Goal: Task Accomplishment & Management: Use online tool/utility

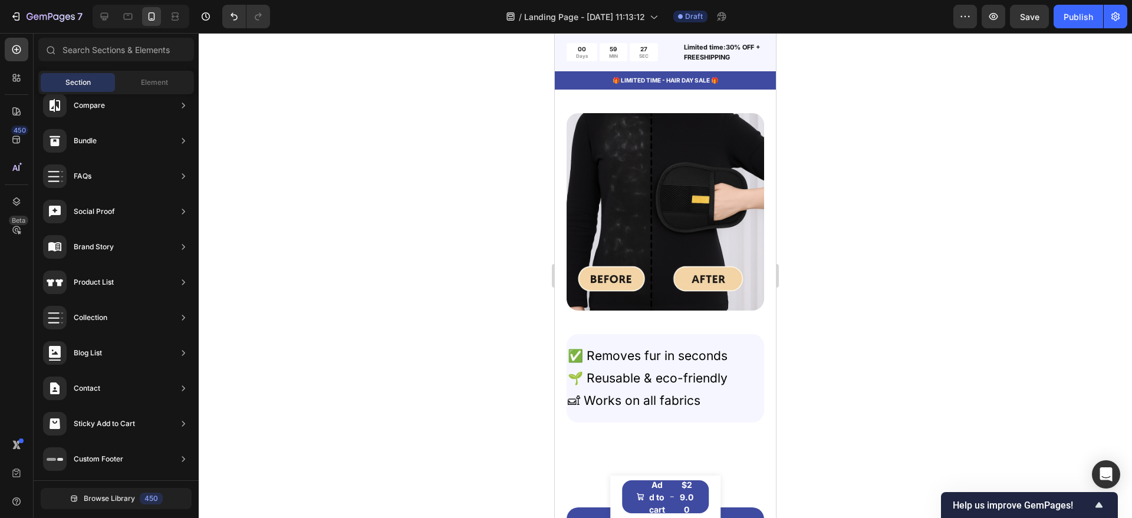
scroll to position [1105, 0]
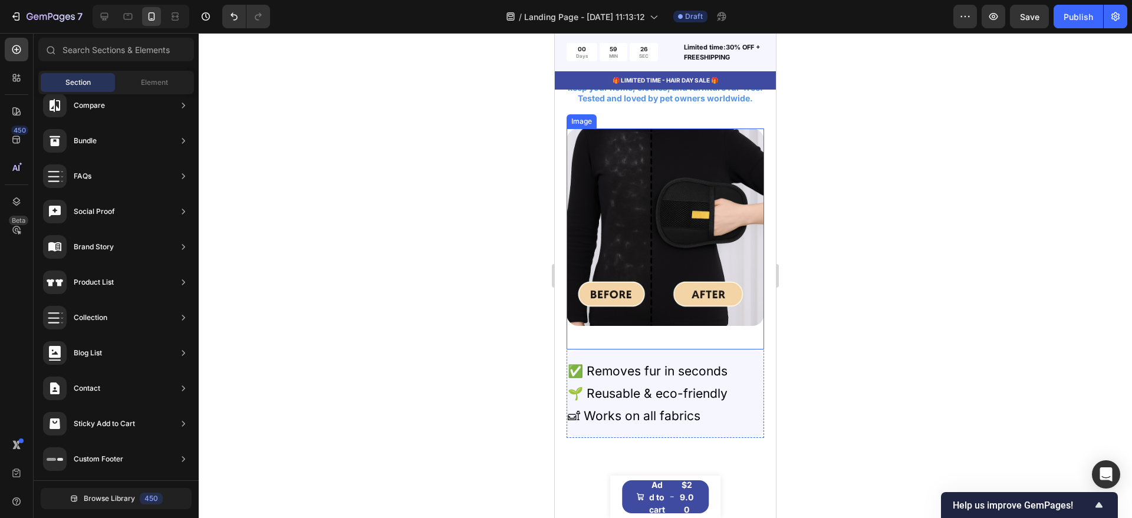
click at [688, 405] on p "🌱 Reusable & eco-friendly" at bounding box center [661, 394] width 186 height 22
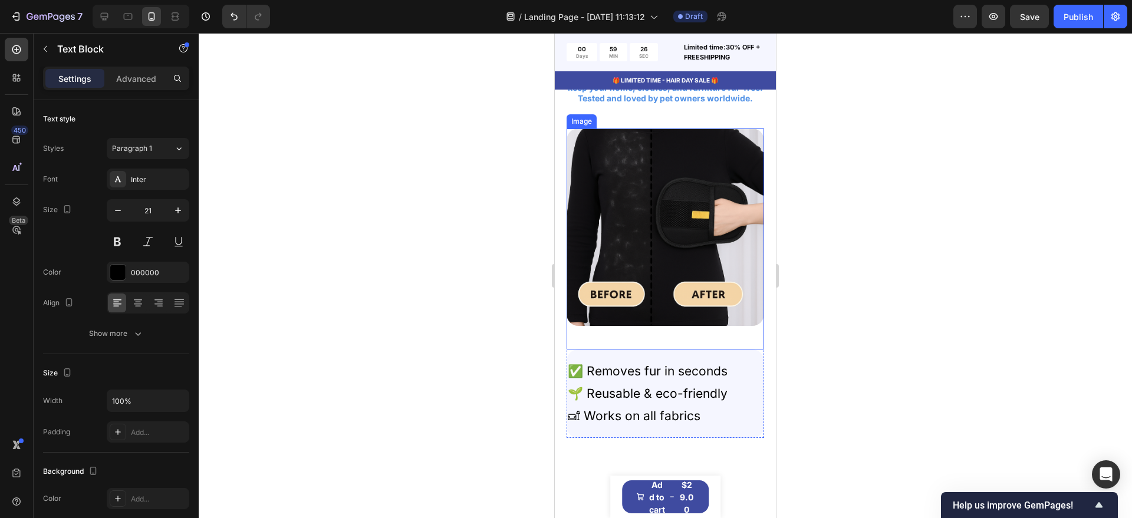
click at [691, 427] on p "🛋 Works on all fabrics" at bounding box center [661, 416] width 186 height 22
click at [695, 427] on p "🛋 Works on all fabrics" at bounding box center [661, 416] width 186 height 22
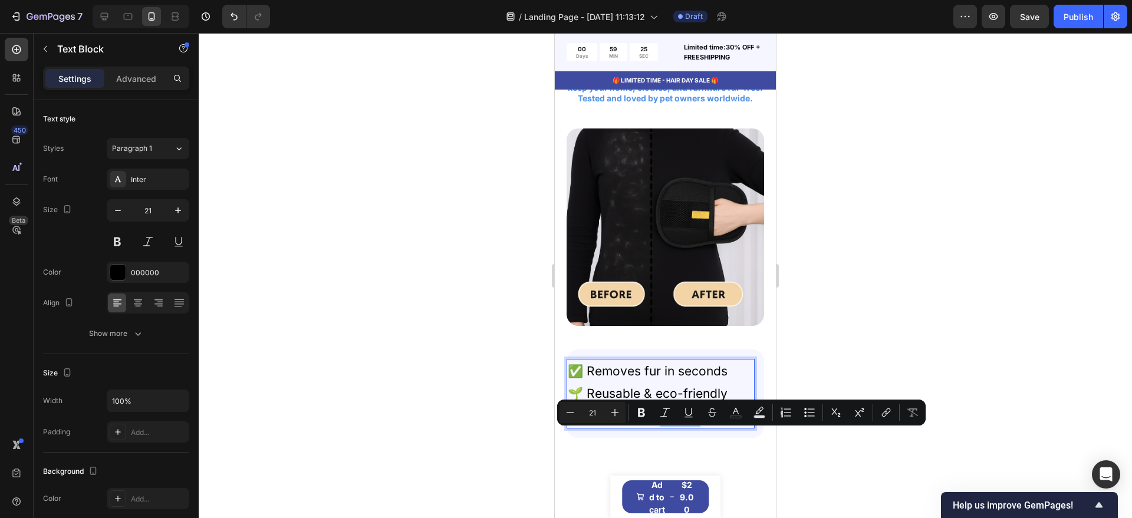
click at [701, 427] on p "🛋 Works on all fabrics" at bounding box center [661, 416] width 186 height 22
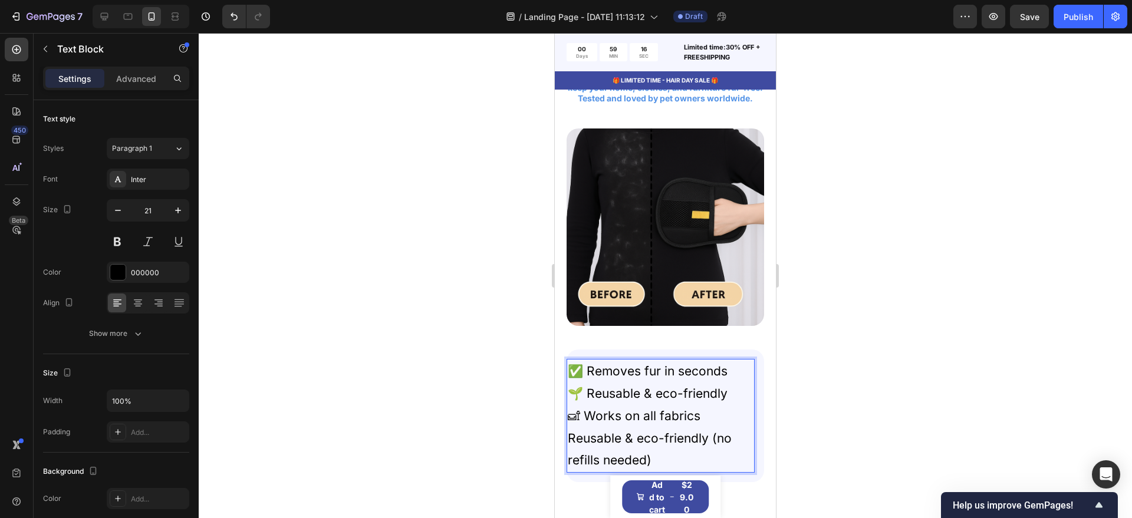
click at [568, 459] on p "Reusable & eco-friendly (no refills needed)" at bounding box center [661, 449] width 186 height 45
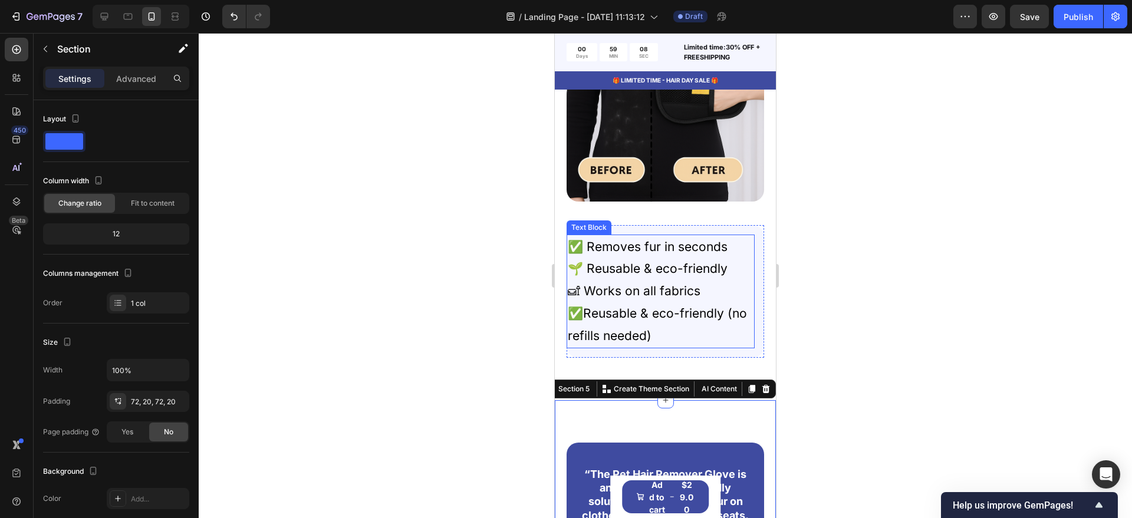
click at [677, 337] on p "✅Reusable & eco-friendly (no refills needed)" at bounding box center [661, 324] width 186 height 45
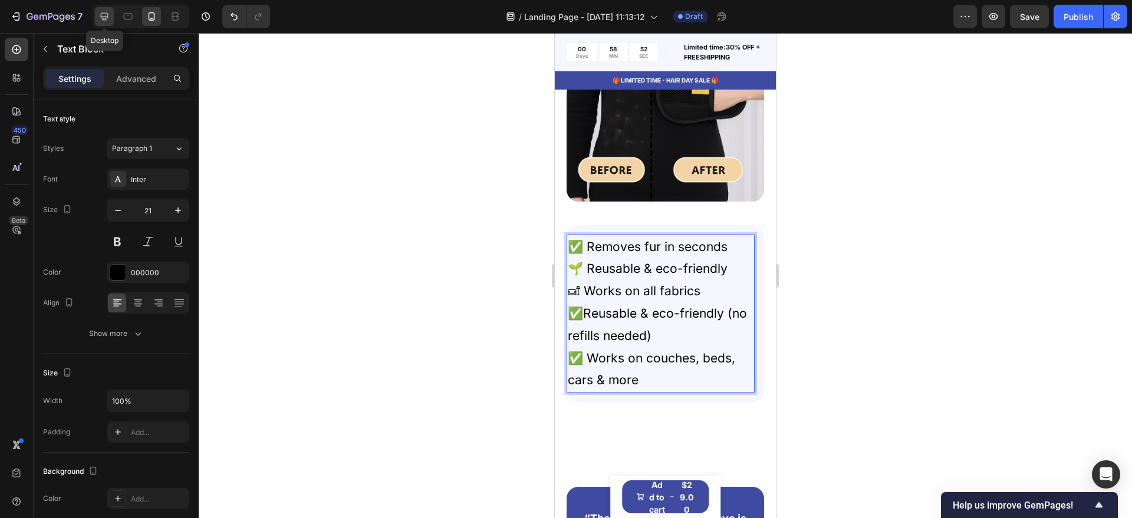
click at [107, 15] on icon at bounding box center [104, 17] width 12 height 12
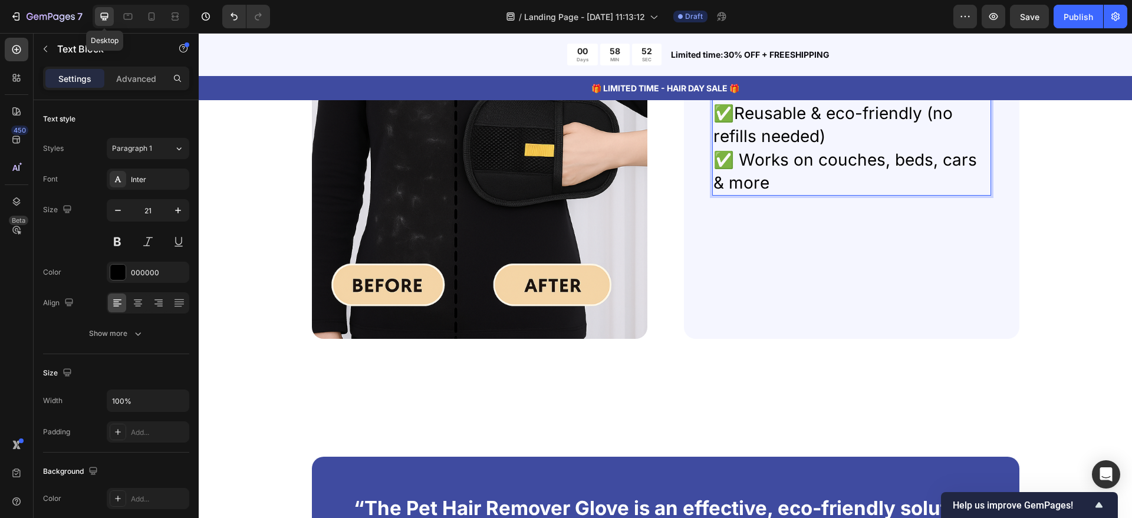
type input "28"
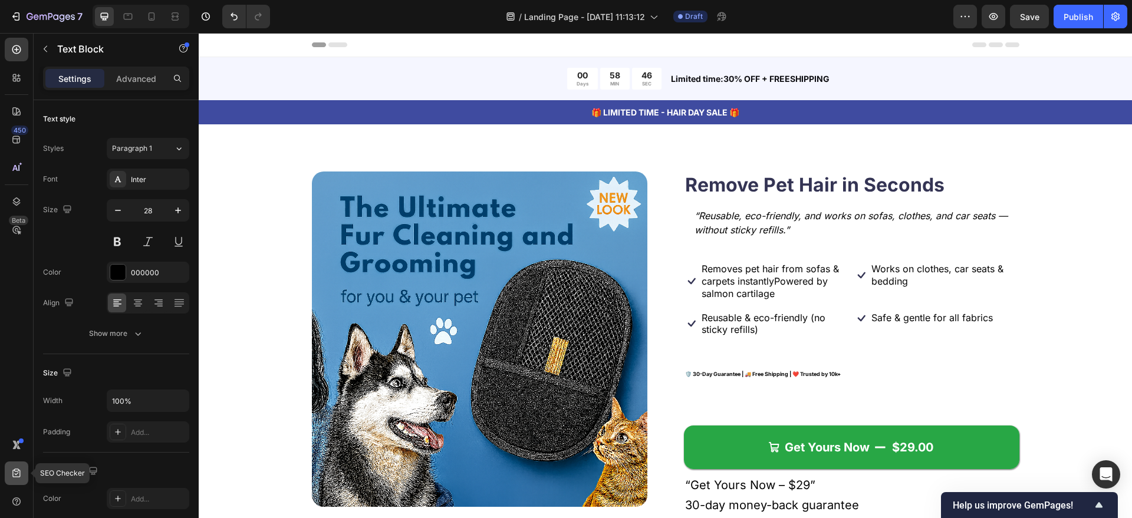
click at [21, 475] on icon at bounding box center [17, 473] width 12 height 12
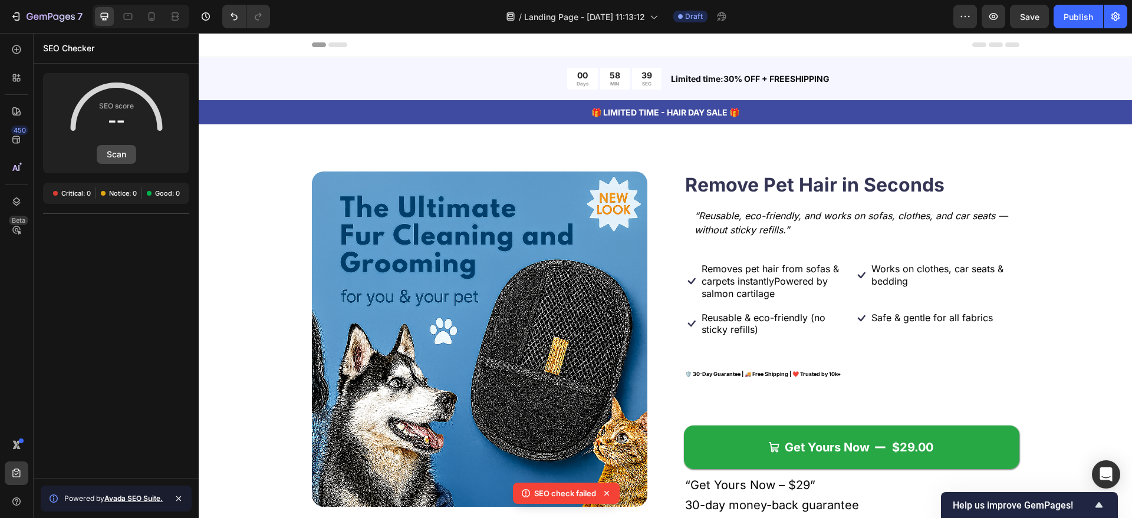
click at [123, 149] on button "Scan" at bounding box center [116, 154] width 39 height 19
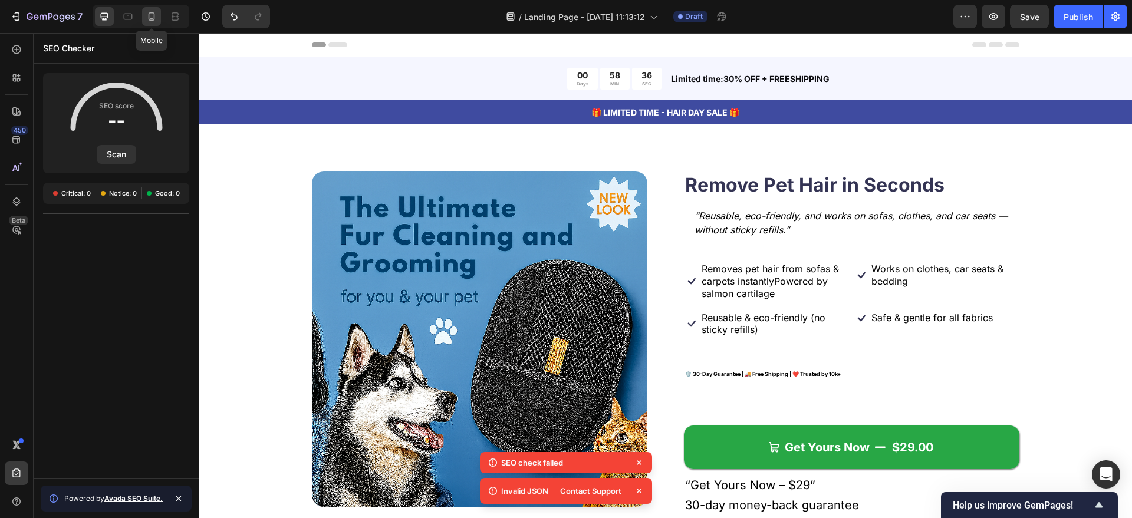
click at [151, 12] on icon at bounding box center [152, 17] width 12 height 12
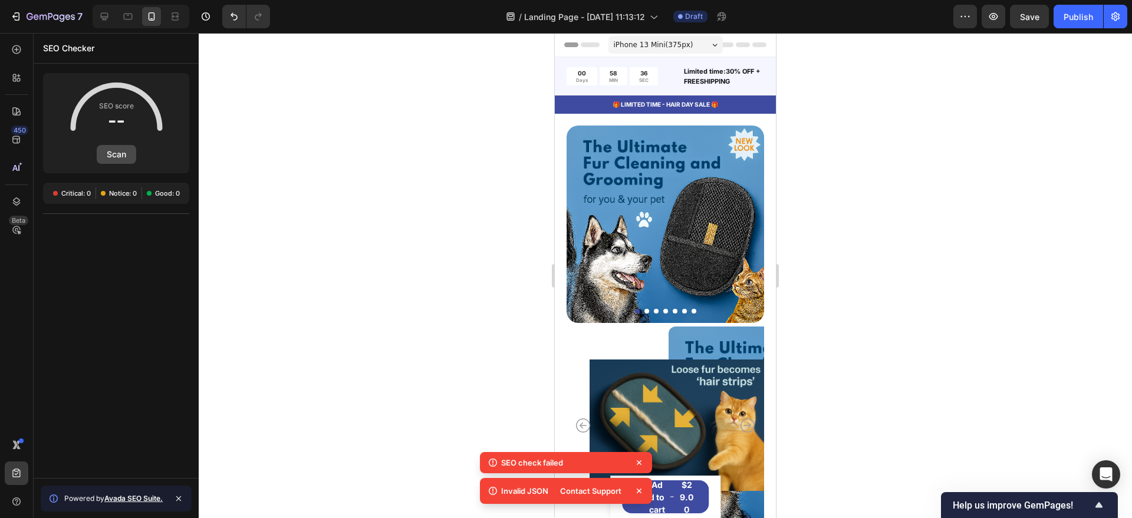
click at [117, 152] on button "Scan" at bounding box center [116, 154] width 39 height 19
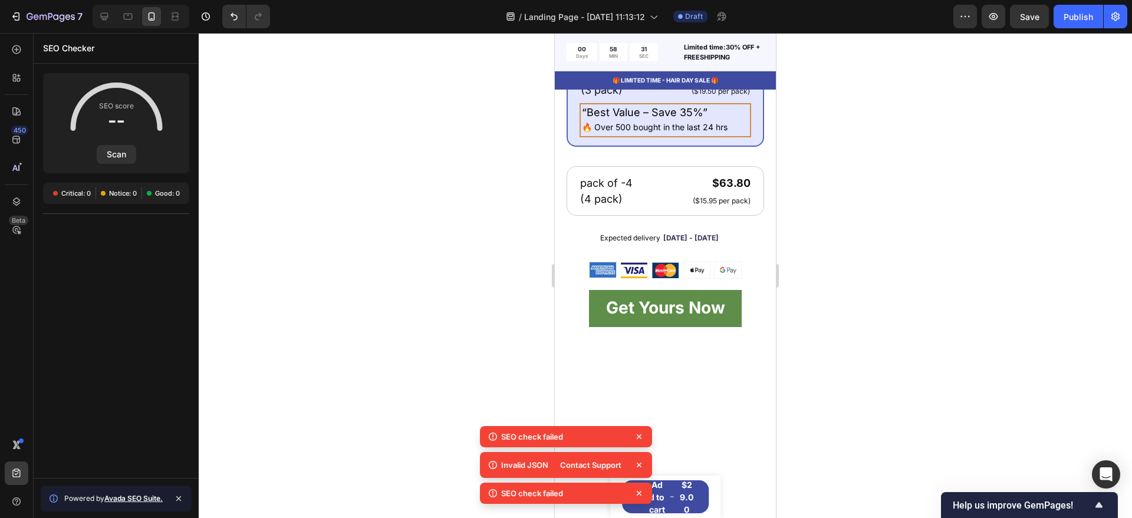
scroll to position [147, 0]
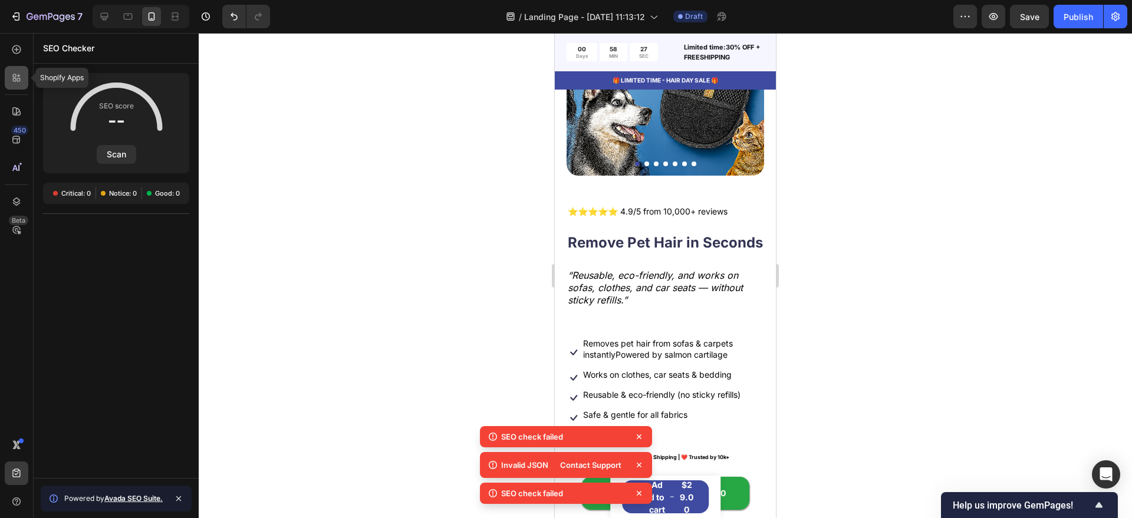
click at [17, 80] on icon at bounding box center [17, 78] width 12 height 12
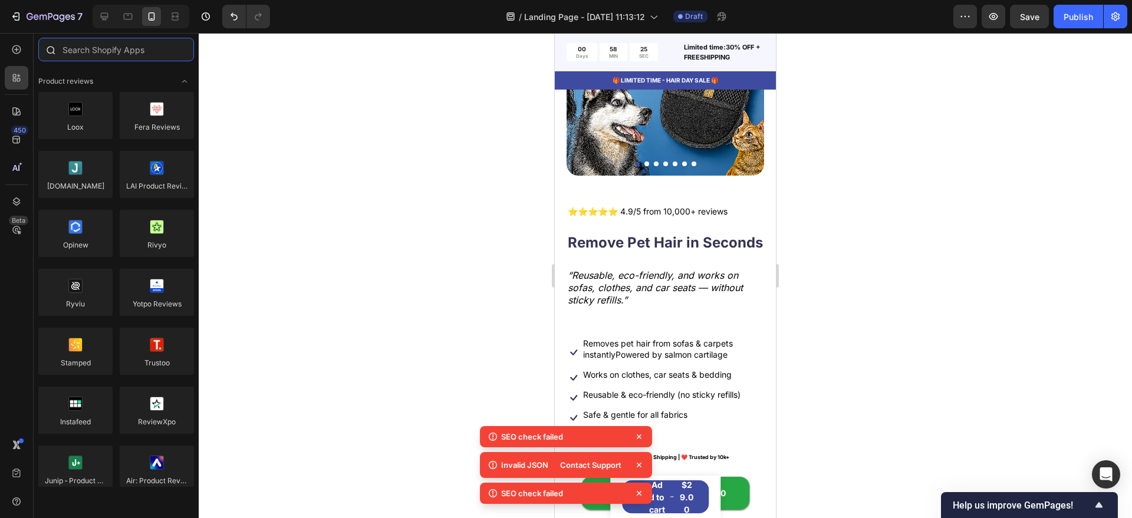
click at [113, 50] on input "text" at bounding box center [116, 50] width 156 height 24
click at [114, 50] on input "text" at bounding box center [116, 50] width 156 height 24
paste input "ReConvert"
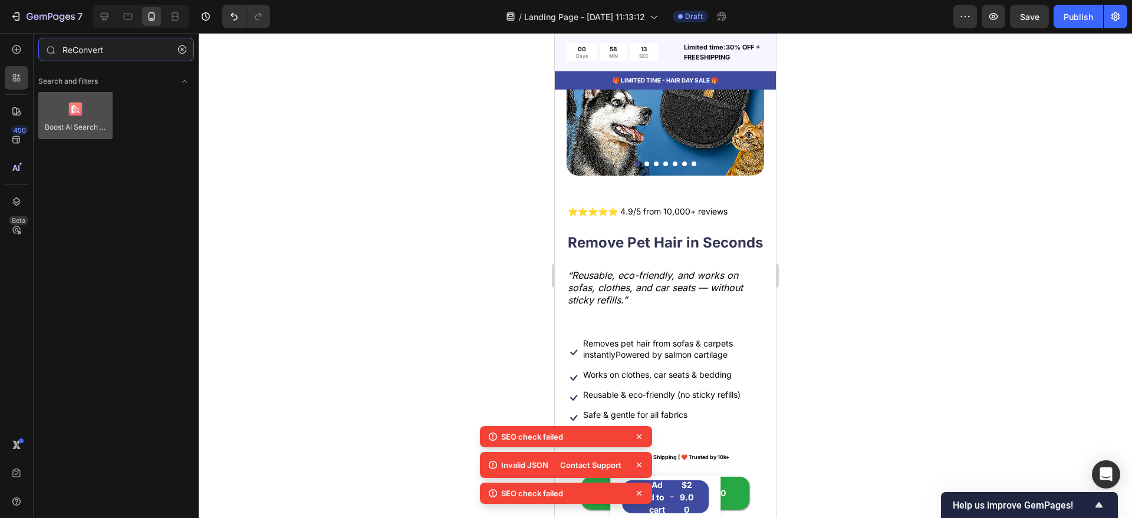
type input "ReConvert"
click at [90, 130] on div at bounding box center [75, 115] width 74 height 47
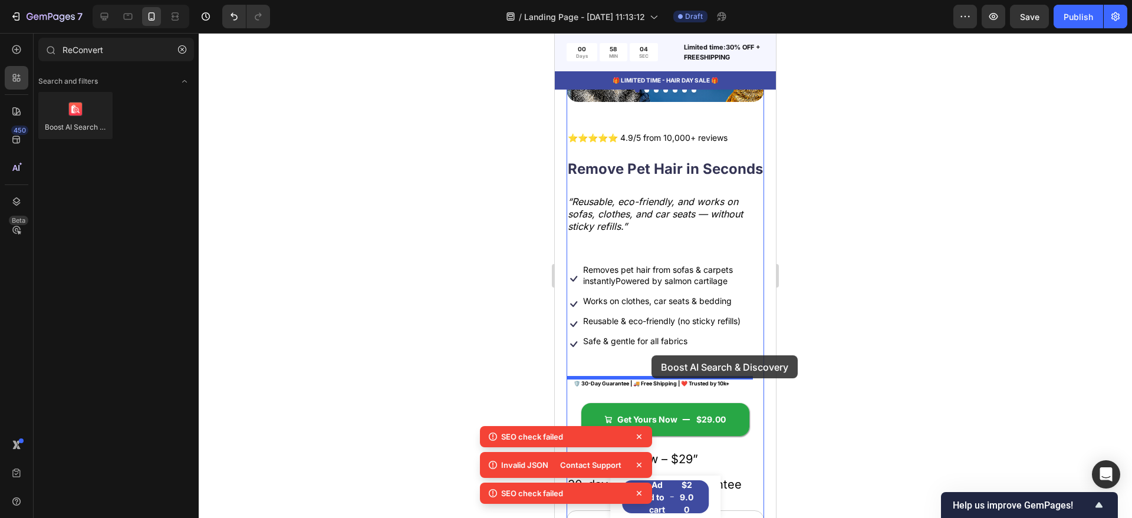
scroll to position [752, 0]
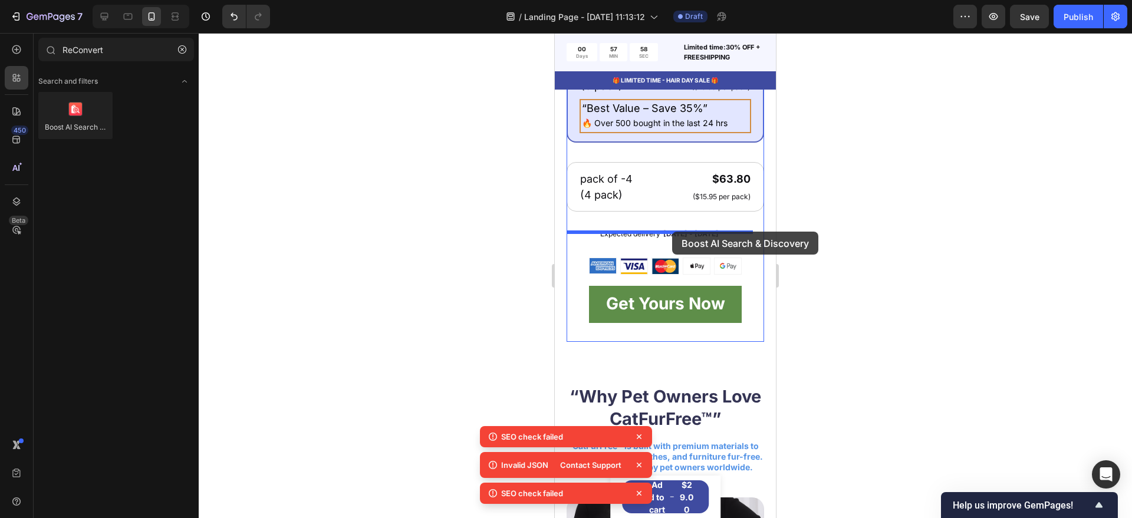
drag, startPoint x: 641, startPoint y: 153, endPoint x: 672, endPoint y: 232, distance: 84.7
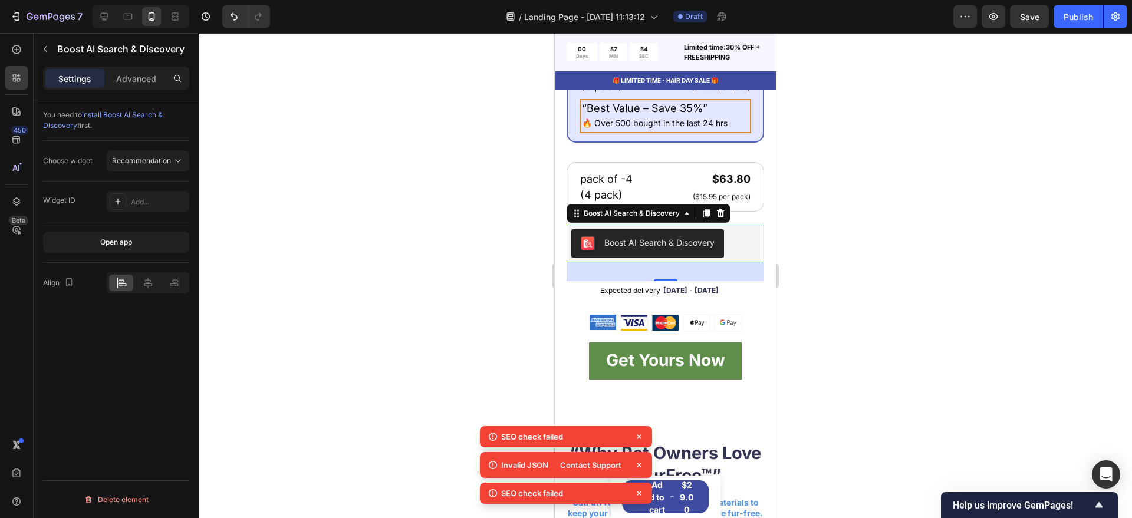
click at [637, 431] on icon at bounding box center [639, 437] width 12 height 12
click at [639, 462] on icon at bounding box center [639, 465] width 12 height 12
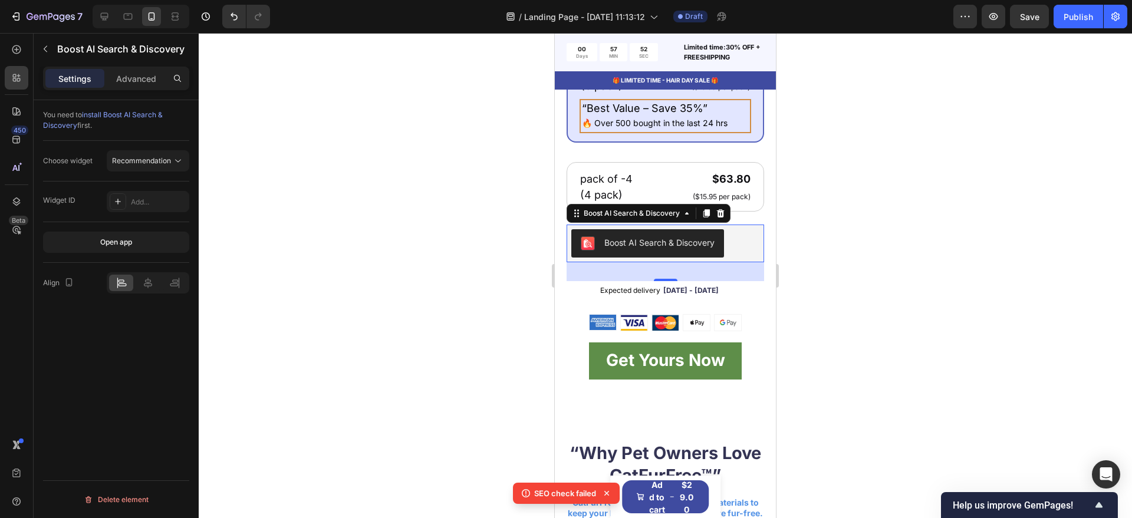
click at [607, 493] on icon at bounding box center [606, 493] width 5 height 5
click at [664, 243] on div "Boost AI Search & Discovery" at bounding box center [659, 242] width 110 height 12
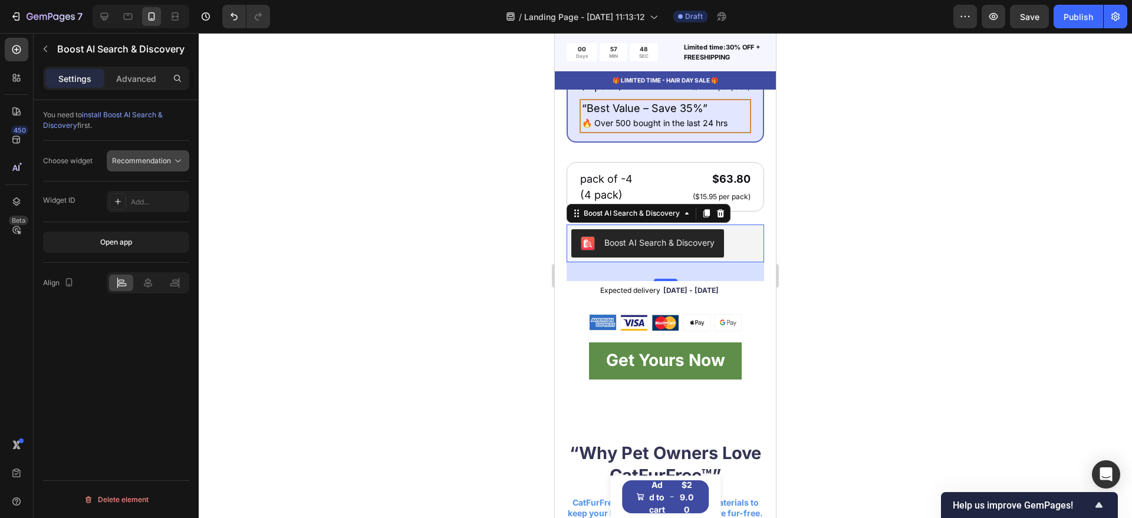
click at [140, 156] on span "Recommendation" at bounding box center [141, 160] width 59 height 9
click at [129, 338] on div "You need to install Boost AI Search & Discovery first. Choose widget Recommenda…" at bounding box center [116, 326] width 165 height 452
click at [140, 244] on button "Open app" at bounding box center [116, 242] width 146 height 21
click at [629, 249] on div "Boost AI Search & Discovery" at bounding box center [659, 242] width 110 height 12
click at [640, 249] on div "Boost AI Search & Discovery" at bounding box center [659, 242] width 110 height 12
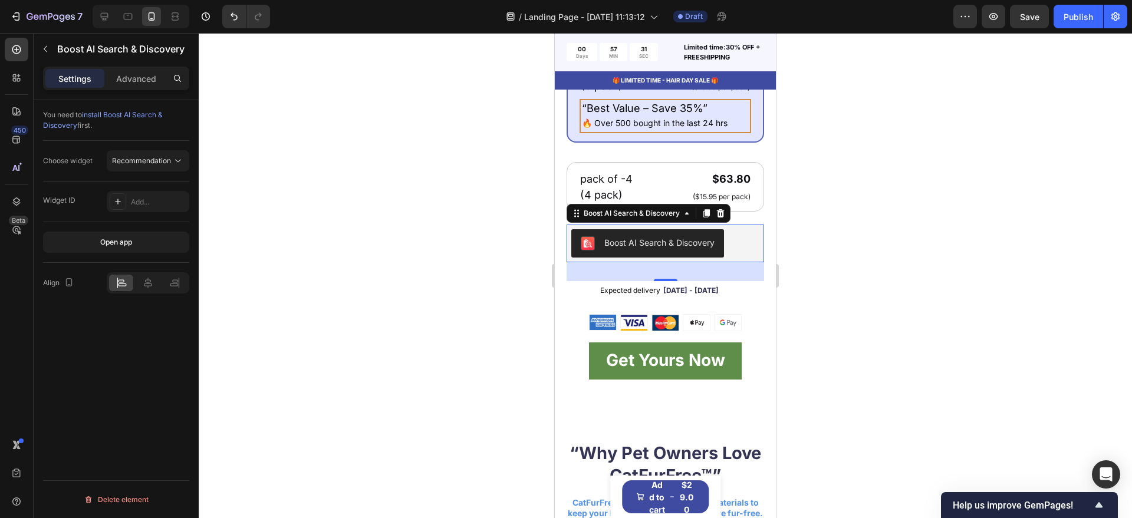
click at [640, 249] on div "Boost AI Search & Discovery" at bounding box center [659, 242] width 110 height 12
click at [720, 218] on icon at bounding box center [721, 213] width 8 height 8
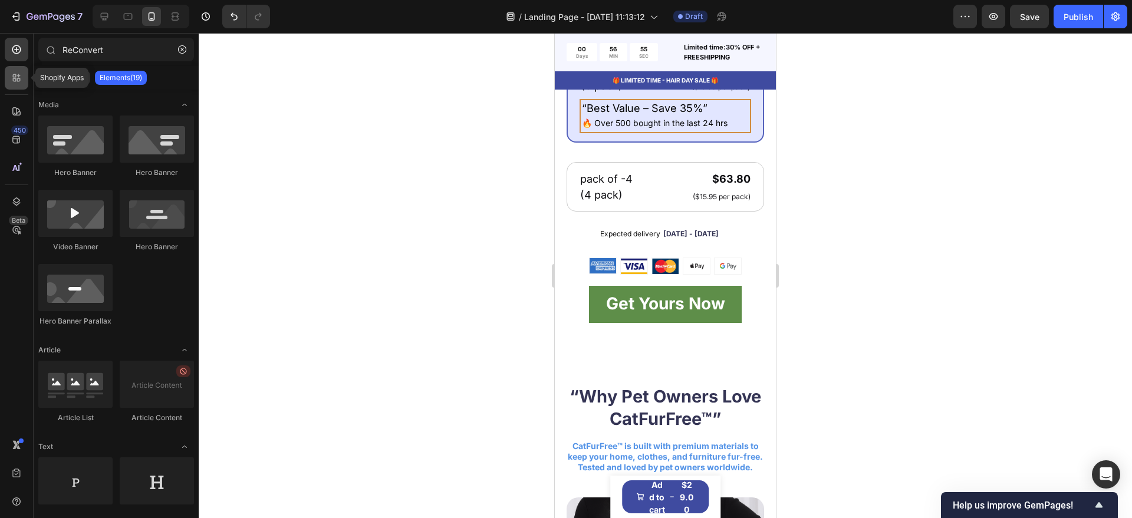
click at [9, 80] on div at bounding box center [17, 78] width 24 height 24
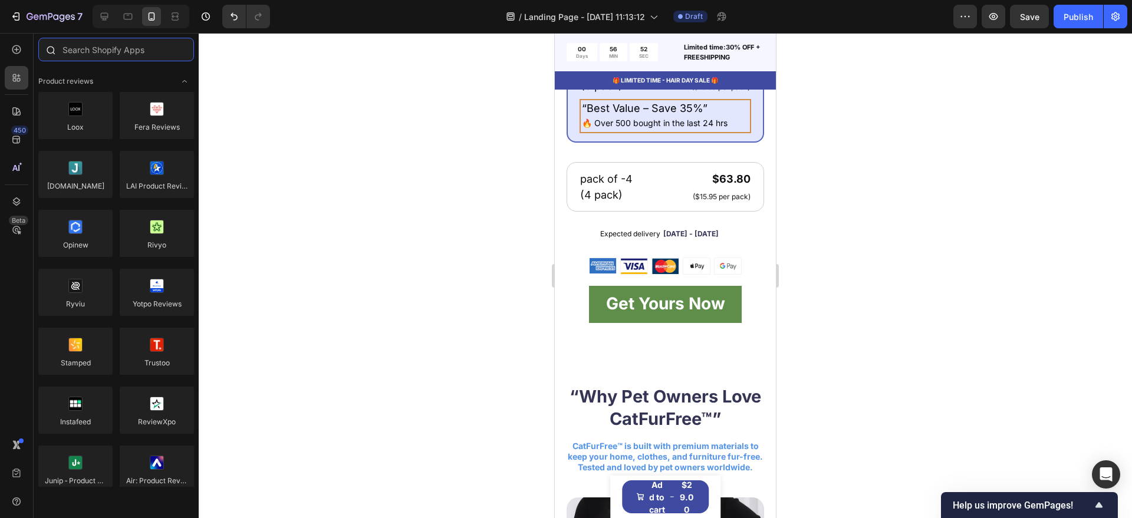
paste input "ReConvert"
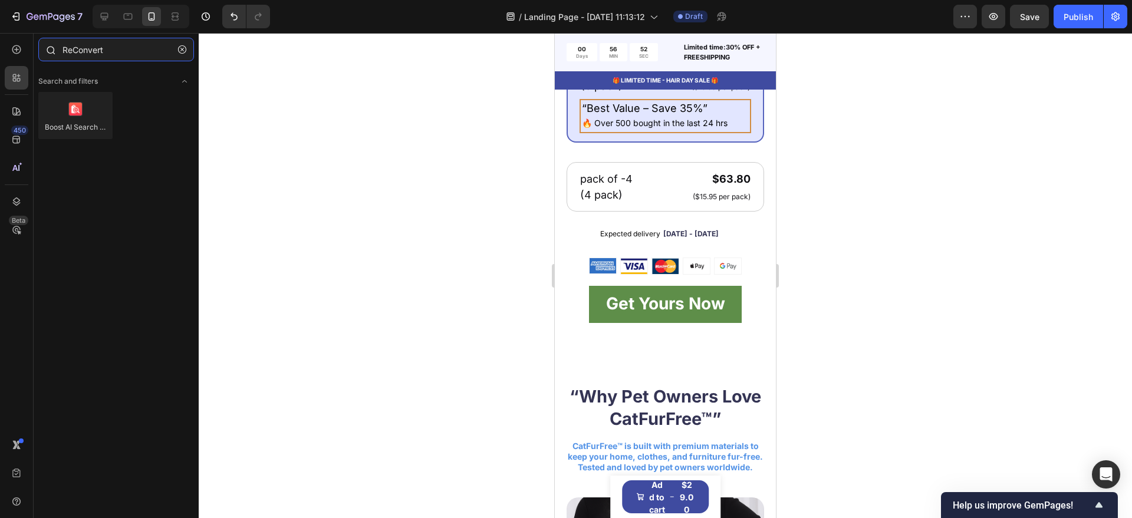
click at [115, 47] on input "ReConvert" at bounding box center [116, 50] width 156 height 24
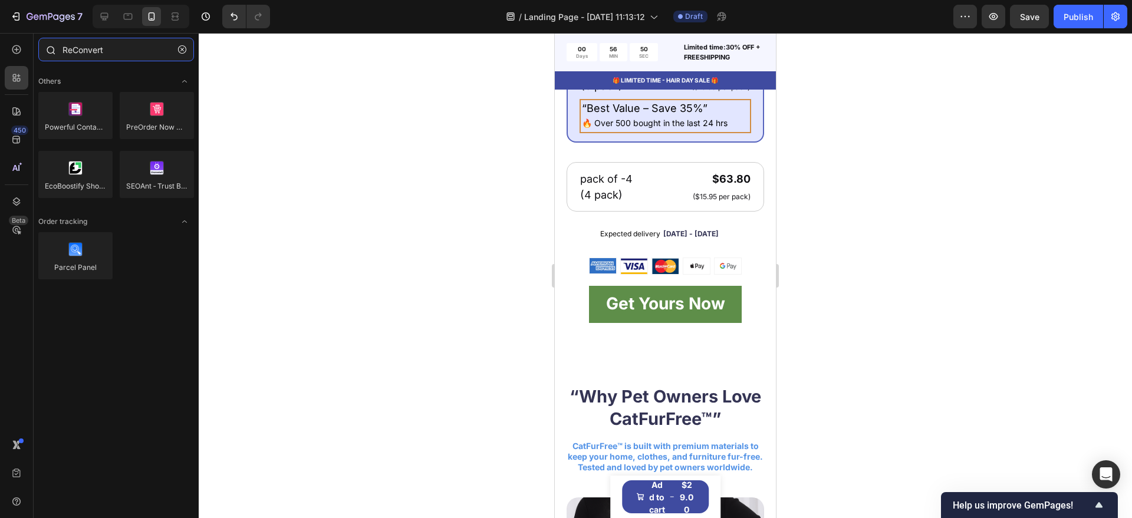
type input "ReConvert"
click at [121, 51] on input "ReConvert" at bounding box center [116, 50] width 156 height 24
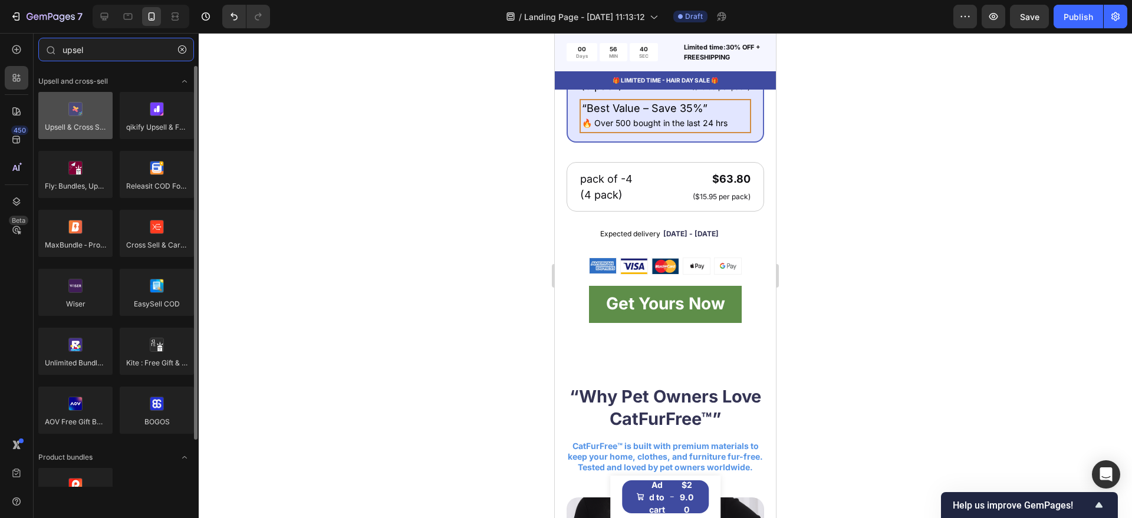
type input "upsel"
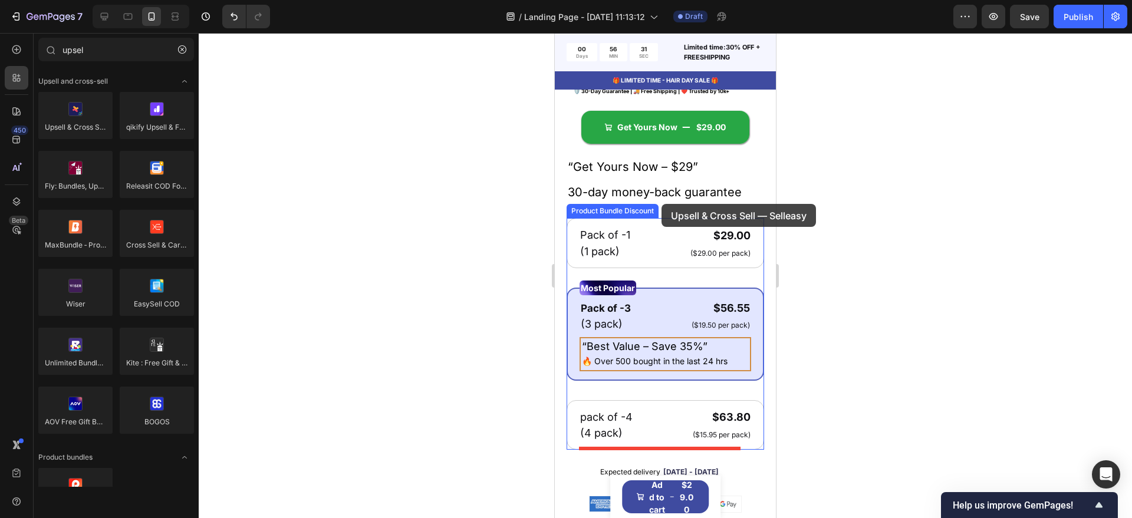
scroll to position [457, 0]
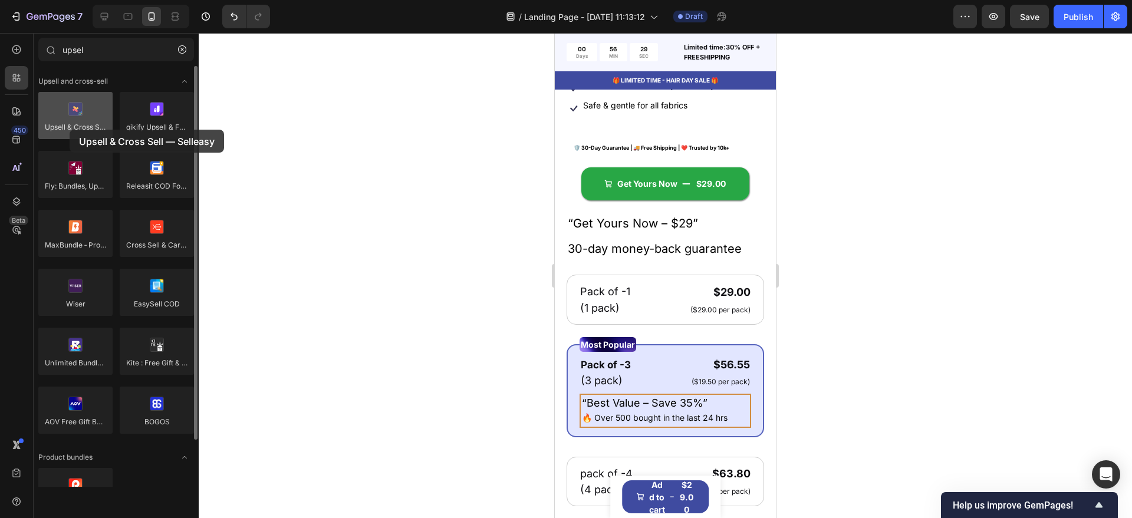
drag, startPoint x: 64, startPoint y: 111, endPoint x: 70, endPoint y: 130, distance: 19.6
click at [70, 130] on div at bounding box center [75, 115] width 74 height 47
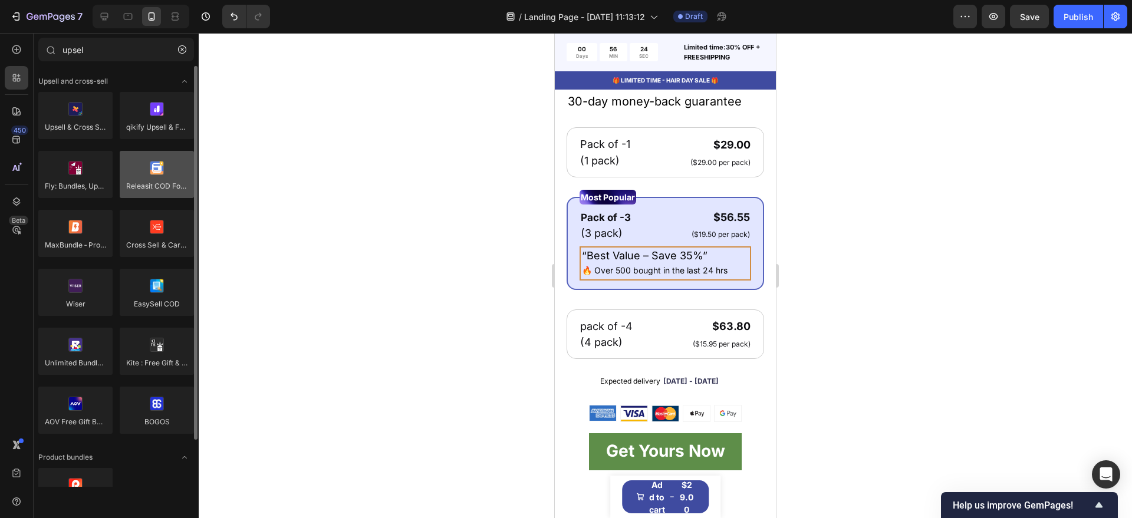
scroll to position [678, 0]
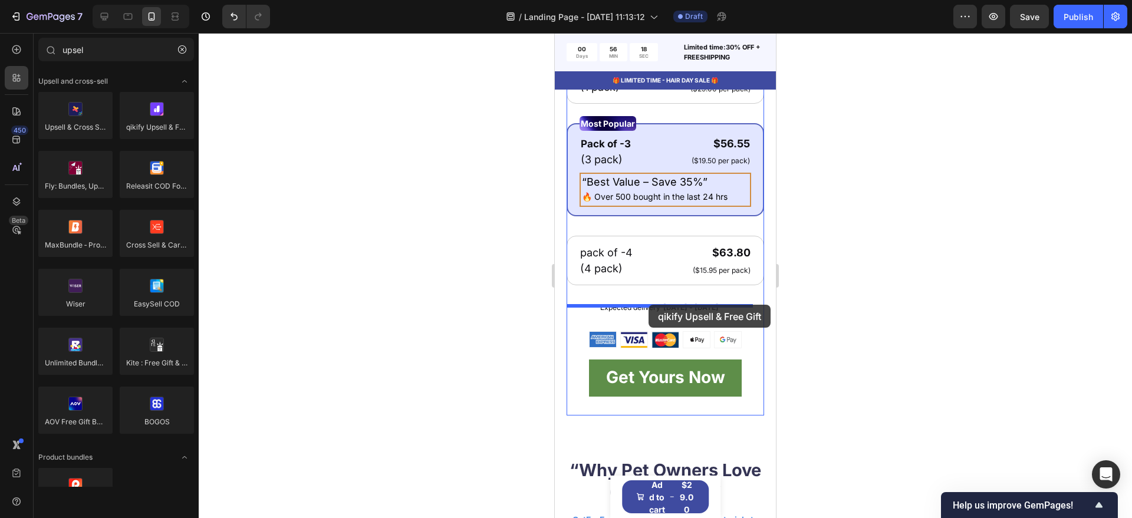
drag, startPoint x: 699, startPoint y: 147, endPoint x: 648, endPoint y: 305, distance: 165.2
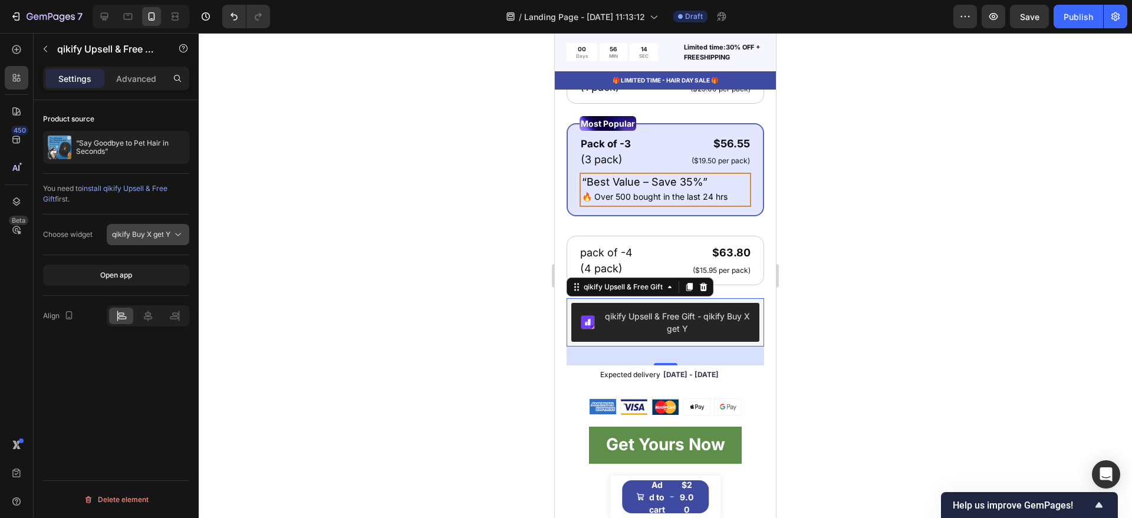
click at [166, 235] on span "qikify Buy X get Y" at bounding box center [141, 234] width 58 height 9
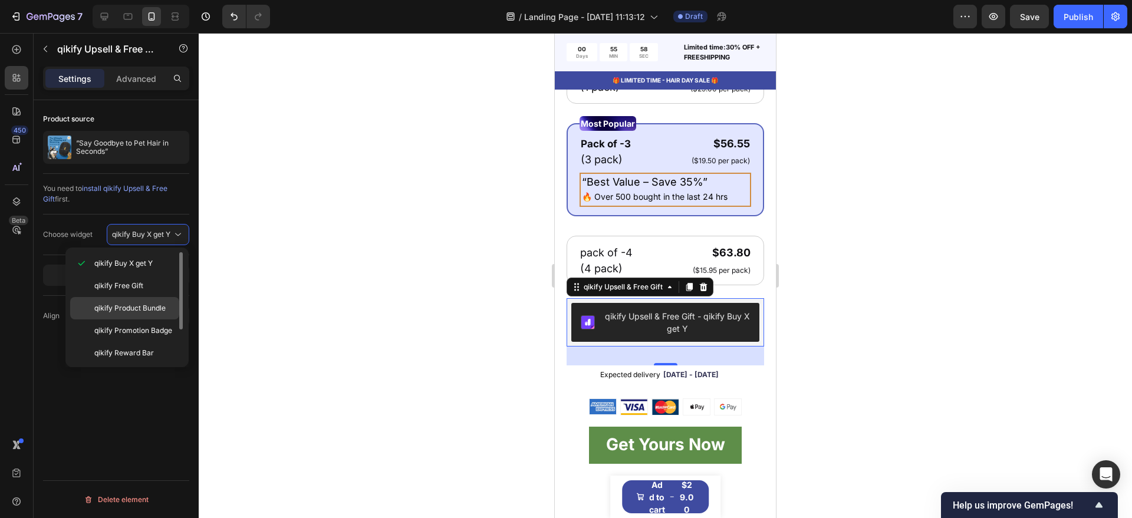
click at [149, 315] on div "qikify Product Bundle" at bounding box center [124, 308] width 109 height 22
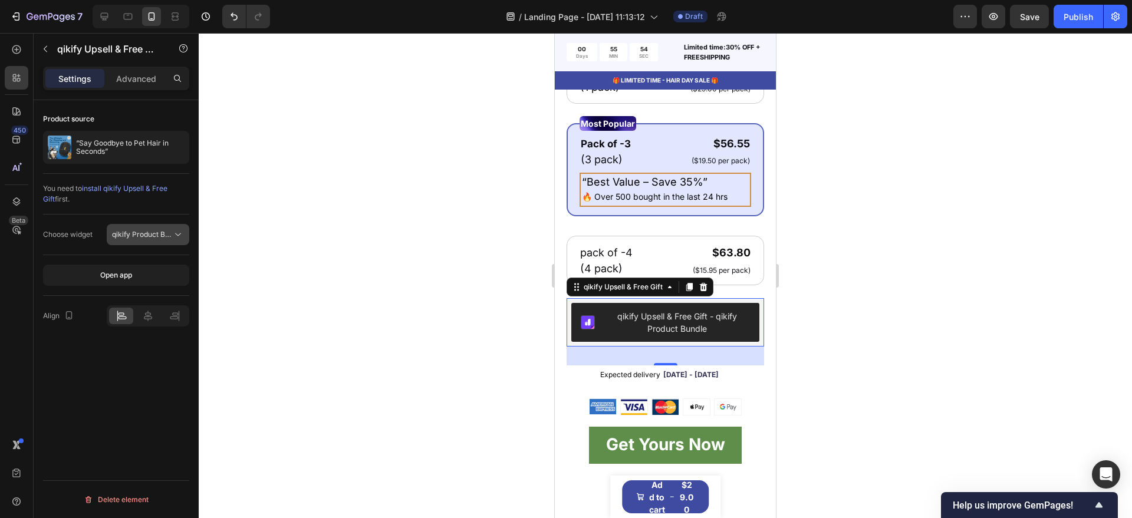
click at [146, 238] on span "qikify Product Bundle" at bounding box center [147, 234] width 71 height 9
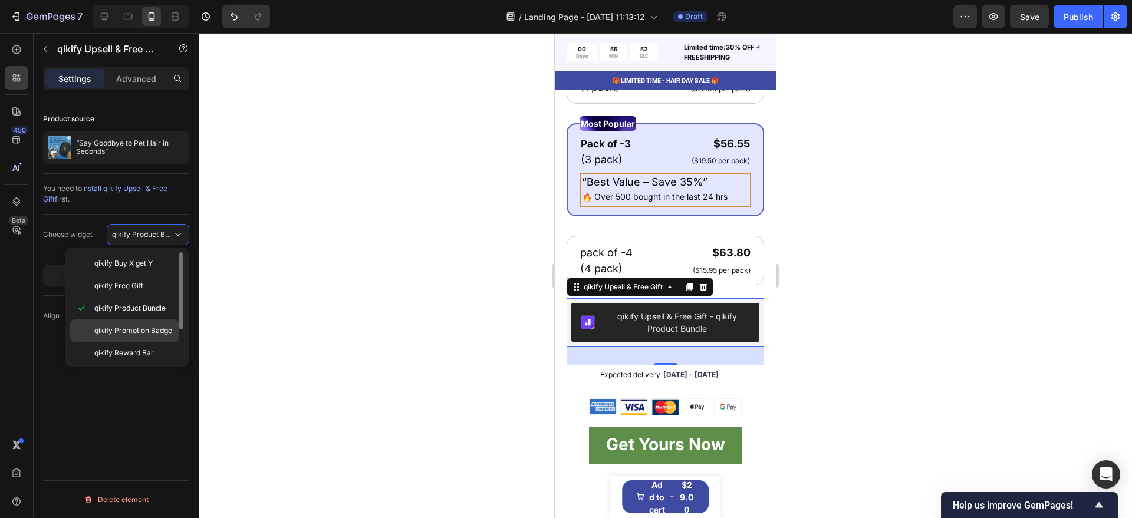
click at [159, 337] on div "qikify Promotion Badge" at bounding box center [124, 331] width 109 height 22
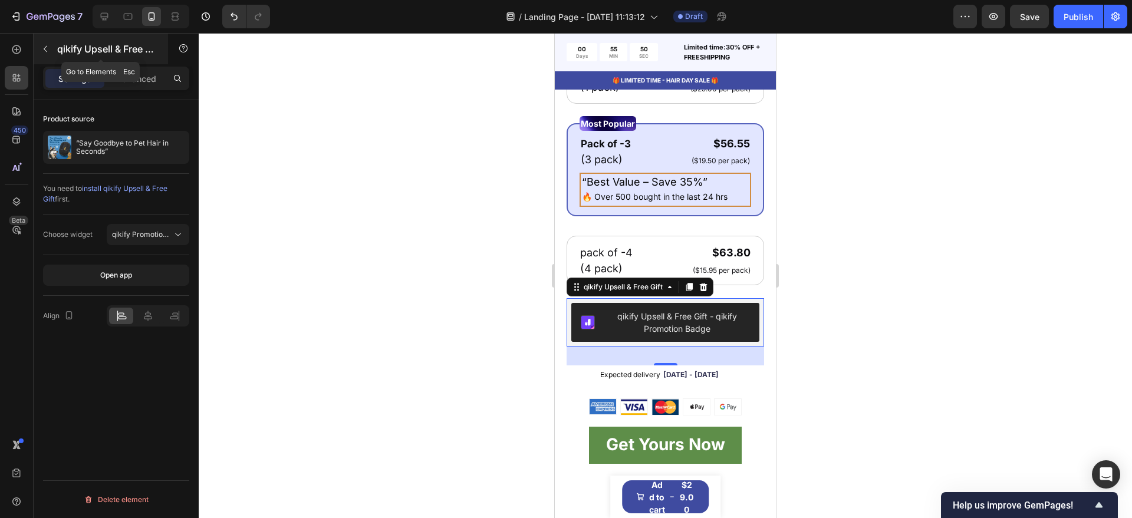
click at [49, 44] on icon "button" at bounding box center [45, 48] width 9 height 9
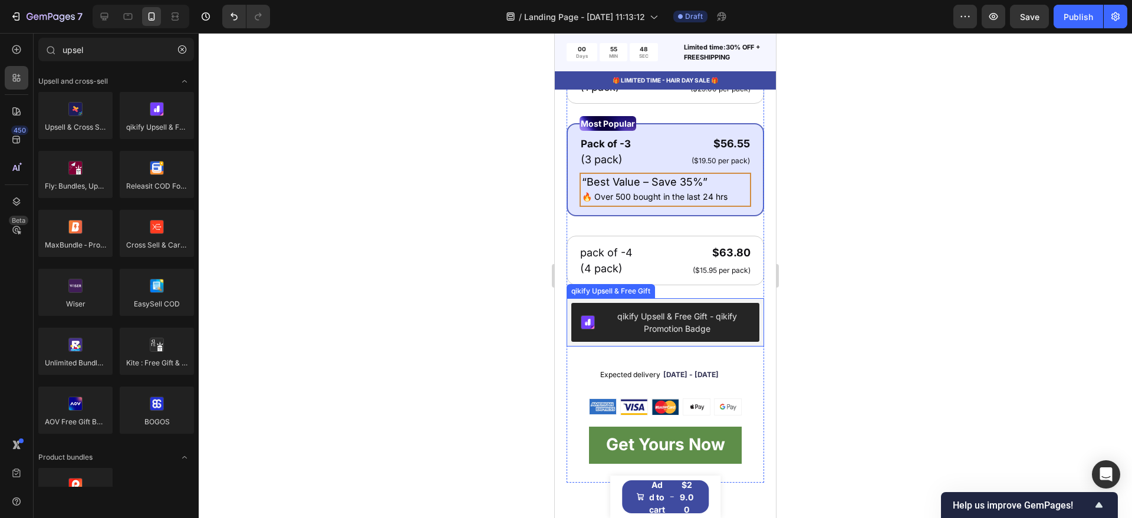
click at [710, 342] on button "qikify Upsell & Free Gift - qikify Promotion Badge" at bounding box center [665, 322] width 188 height 39
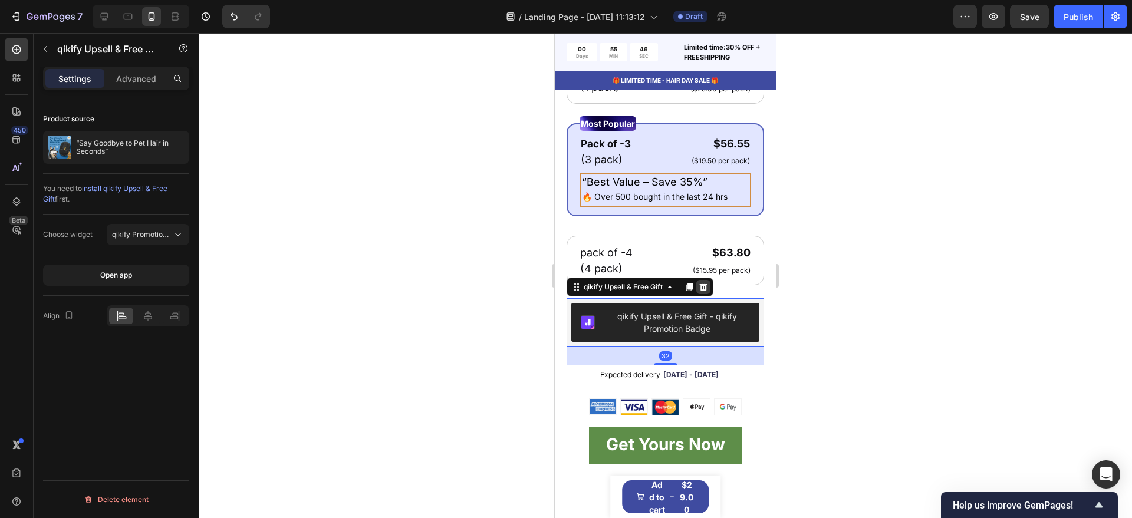
click at [706, 292] on icon at bounding box center [703, 286] width 9 height 9
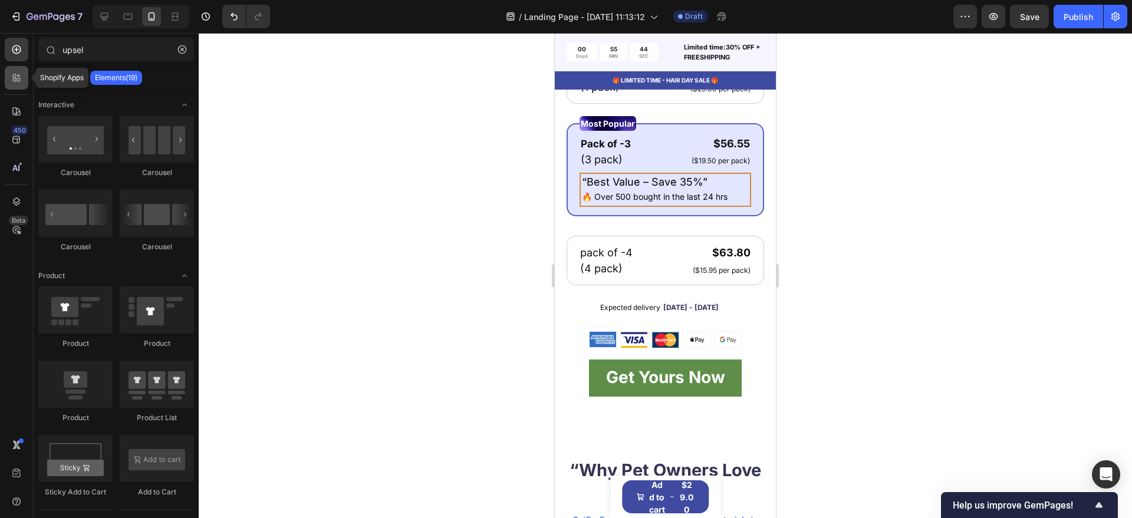
click at [26, 81] on div at bounding box center [17, 78] width 24 height 24
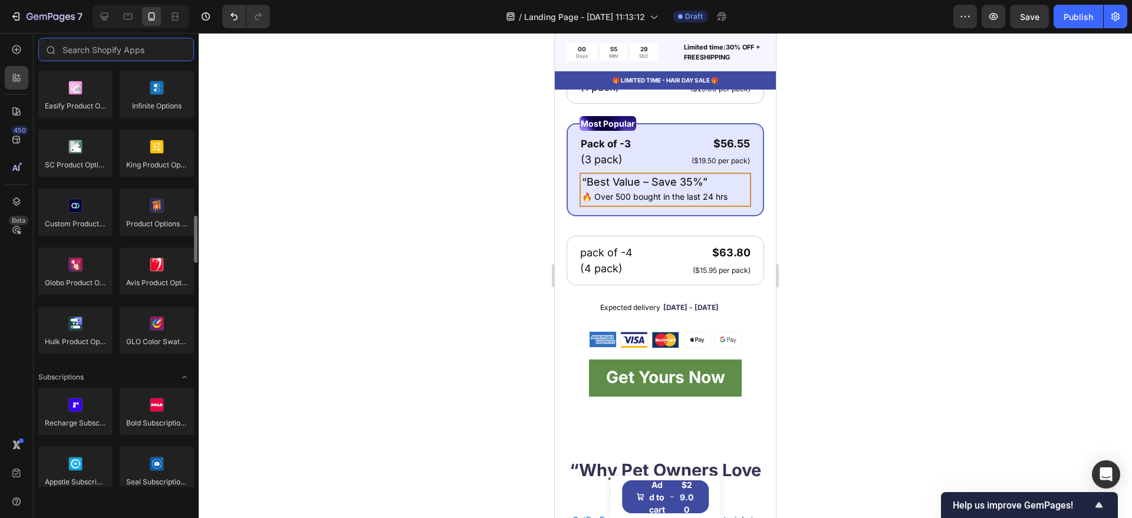
scroll to position [1474, 0]
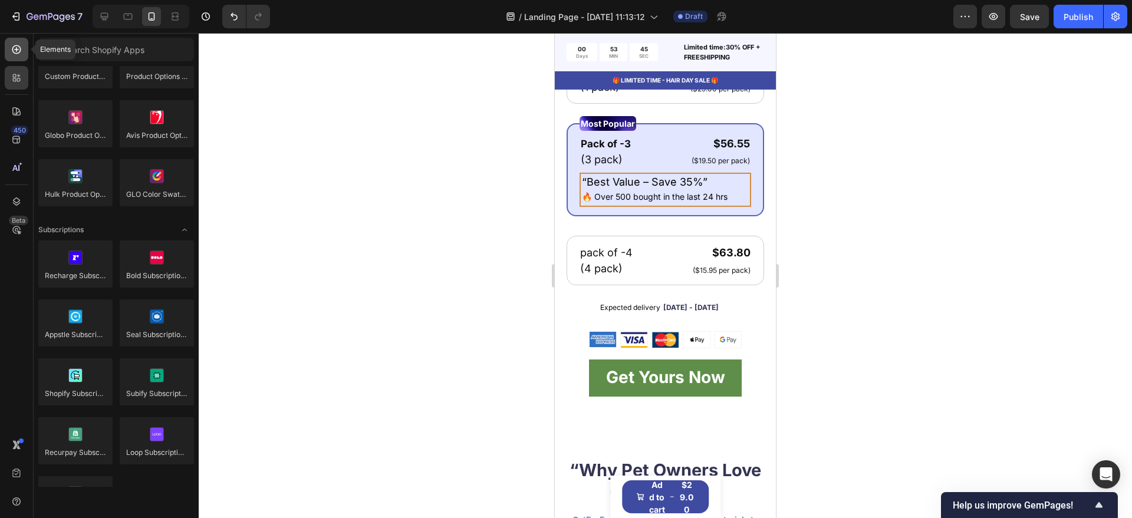
click at [19, 57] on div at bounding box center [17, 50] width 24 height 24
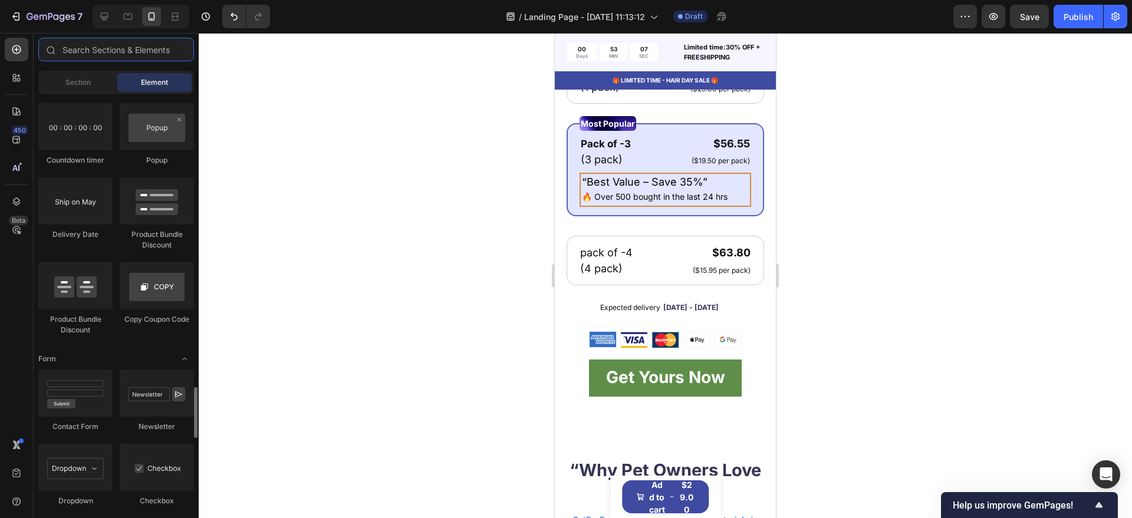
scroll to position [2505, 0]
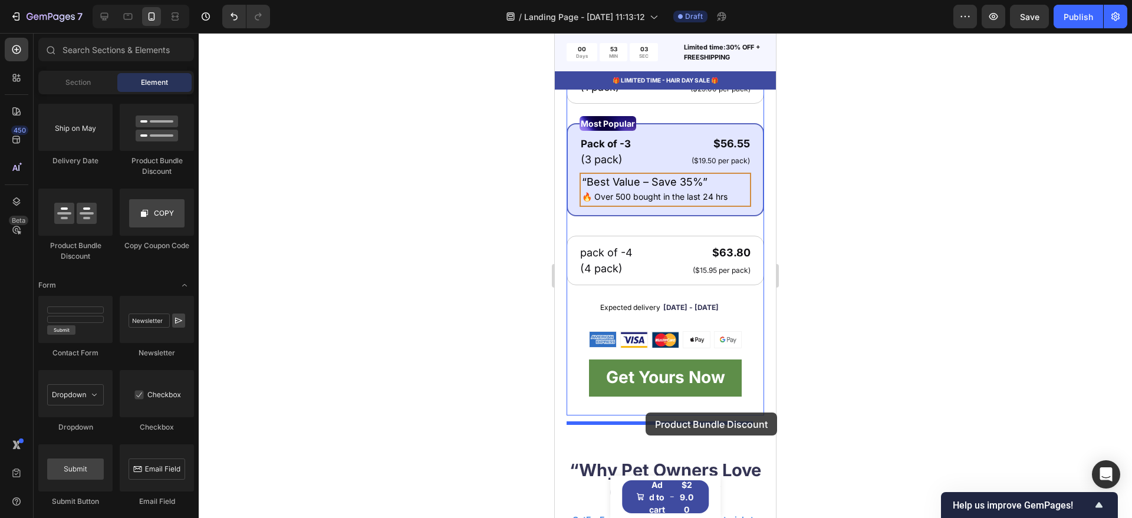
drag, startPoint x: 620, startPoint y: 251, endPoint x: 646, endPoint y: 413, distance: 163.5
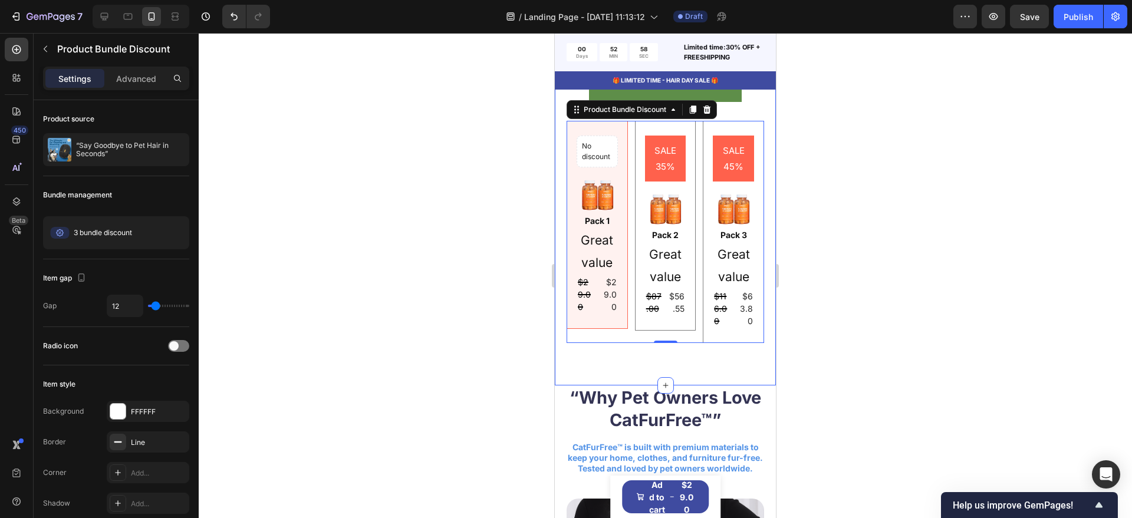
scroll to position [899, 0]
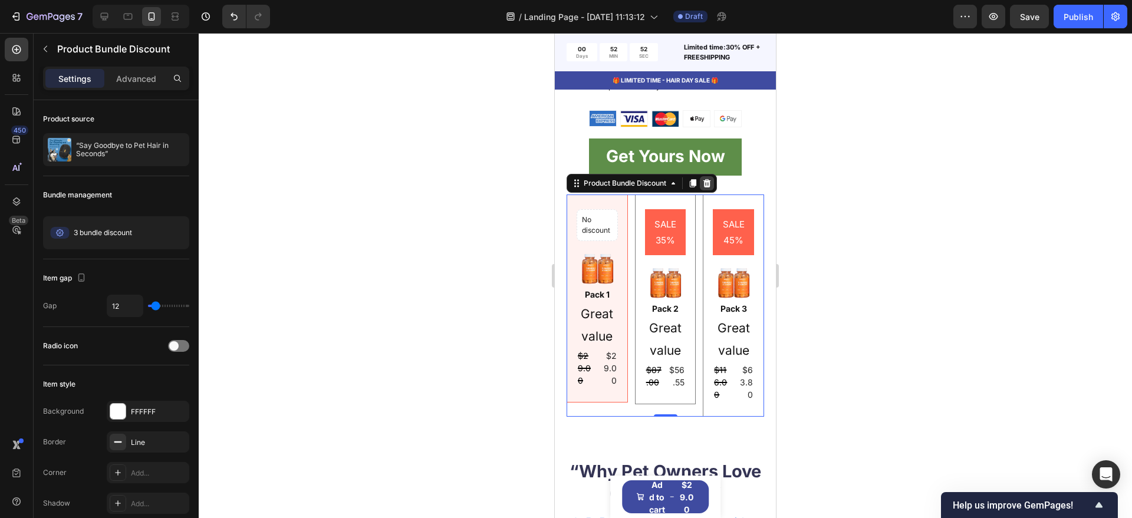
click at [704, 186] on icon at bounding box center [706, 183] width 9 height 9
